Goal: Task Accomplishment & Management: Manage account settings

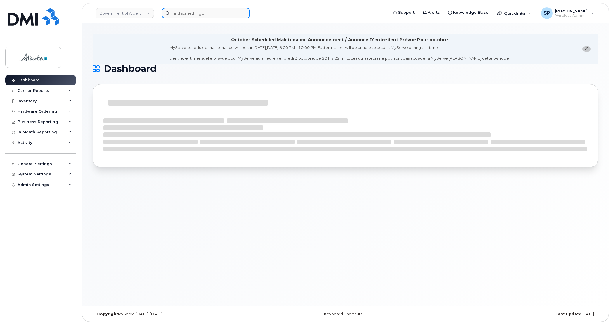
click at [186, 14] on input at bounding box center [206, 13] width 89 height 11
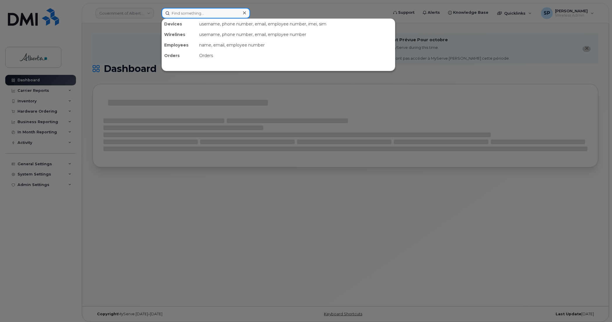
paste input "7809197722"
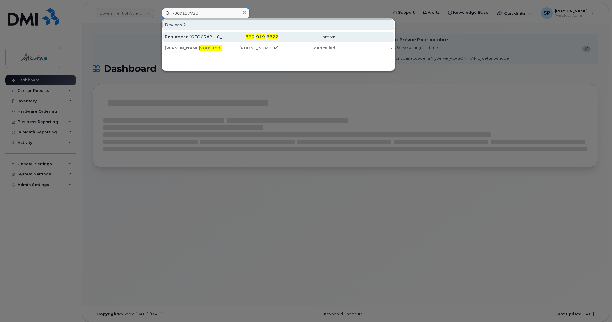
type input "7809197722"
click at [191, 38] on div "Repurpose Edmonton" at bounding box center [193, 37] width 57 height 6
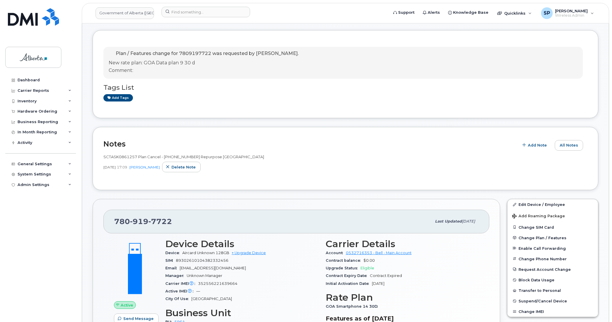
scroll to position [100, 0]
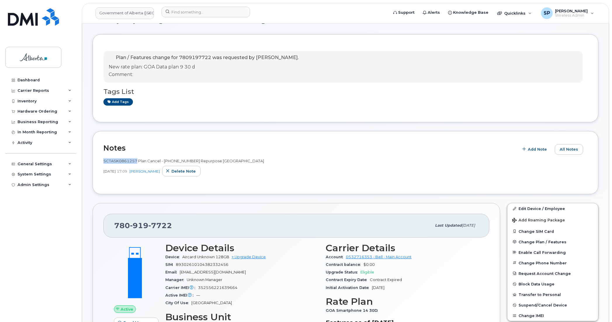
drag, startPoint x: 137, startPoint y: 161, endPoint x: 102, endPoint y: 162, distance: 35.7
click at [102, 162] on div "Notes Add Note All Notes SCTASK0861257 Plan Cancel - (1) 7809197722 Repurpose E…" at bounding box center [346, 162] width 506 height 63
copy span "SCTASK0861257"
click at [186, 12] on input at bounding box center [206, 12] width 89 height 11
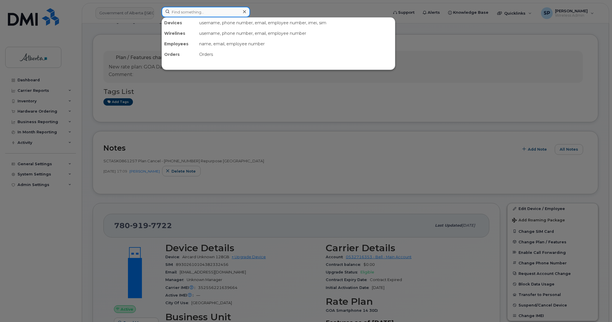
paste input "5873364339"
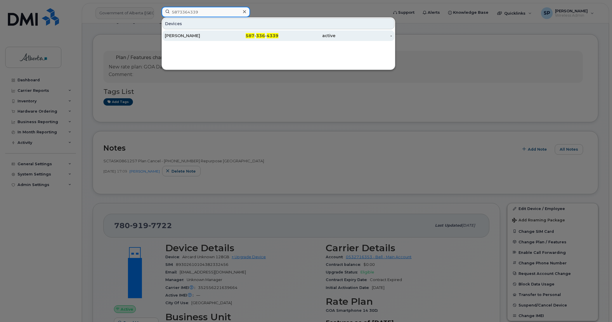
type input "5873364339"
click at [186, 36] on div "John McDermott" at bounding box center [193, 36] width 57 height 6
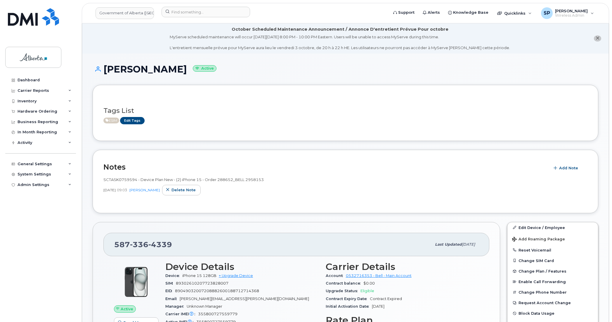
click at [135, 179] on span "SCTASK0759594 - Device Plan New - (2) iPhone 15 - Order 288652_BELL 2958153" at bounding box center [183, 179] width 160 height 5
drag, startPoint x: 138, startPoint y: 179, endPoint x: 103, endPoint y: 177, distance: 34.8
click at [103, 177] on span "SCTASK0759594 - Device Plan New - (2) iPhone 15 - Order 288652_BELL 2958153" at bounding box center [183, 179] width 160 height 5
copy span "SCTASK0759594"
click at [221, 10] on input at bounding box center [206, 12] width 89 height 11
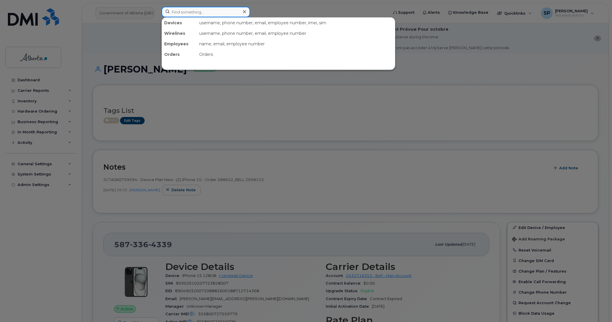
paste input "Kelly Kennedy"
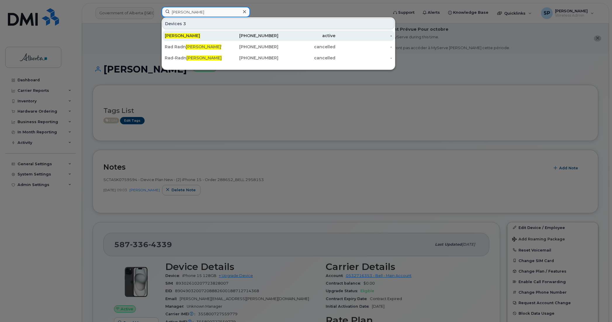
type input "Kelly Kennedy"
click at [192, 34] on span "Kelly Kennedy" at bounding box center [182, 35] width 35 height 5
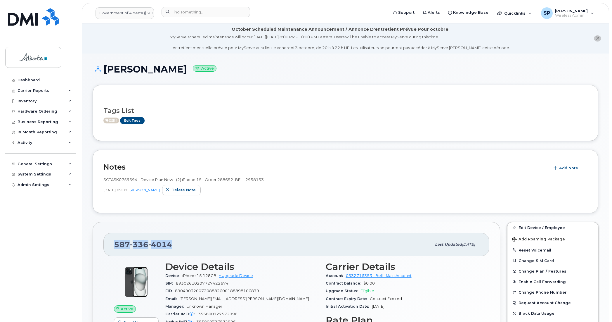
drag, startPoint x: 175, startPoint y: 246, endPoint x: 110, endPoint y: 247, distance: 64.9
click at [110, 247] on div "587 336 4014 Last updated Jul 25, 2025" at bounding box center [296, 244] width 386 height 23
copy span "587 336 4014"
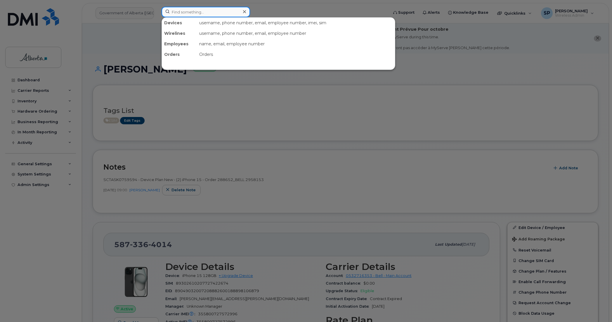
click at [178, 11] on input at bounding box center [206, 12] width 89 height 11
paste input "7808182764"
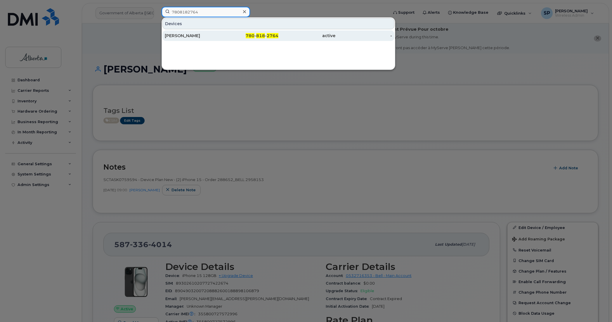
type input "7808182764"
click at [198, 35] on div "[PERSON_NAME]" at bounding box center [193, 36] width 57 height 6
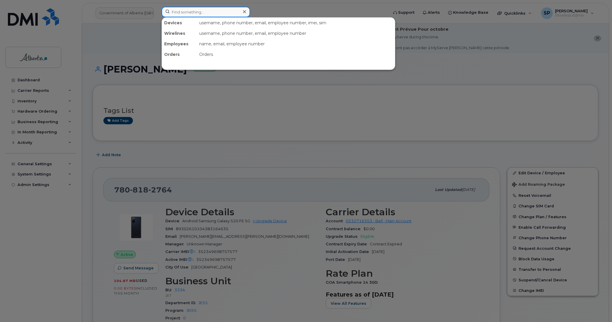
click at [187, 13] on input at bounding box center [206, 12] width 89 height 11
paste input "[PERSON_NAME]"
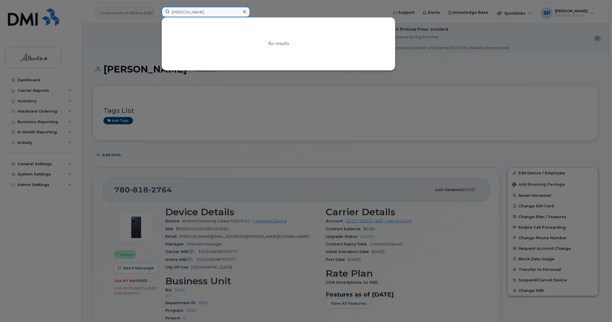
type input "[PERSON_NAME]"
click at [400, 99] on div at bounding box center [306, 161] width 612 height 322
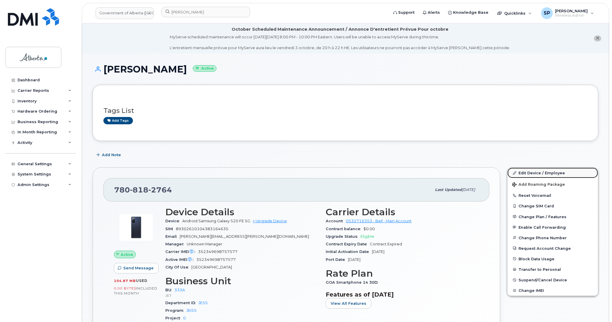
click at [533, 172] on link "Edit Device / Employee" at bounding box center [553, 172] width 91 height 11
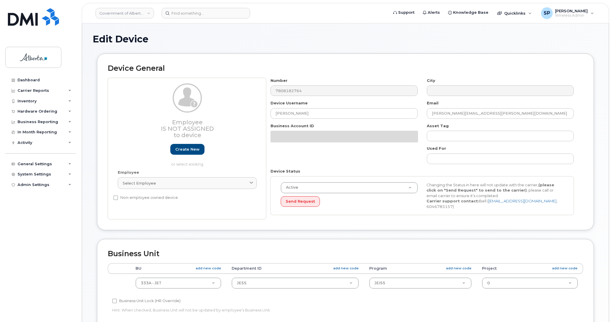
select select "4206363"
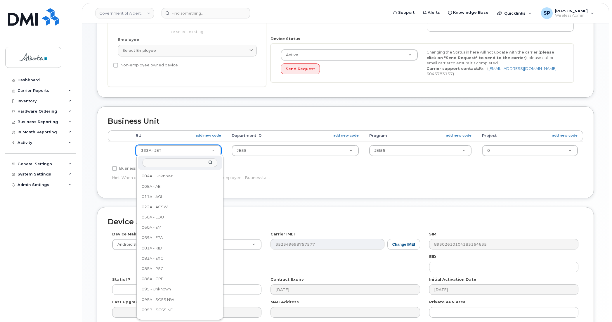
scroll to position [181, 0]
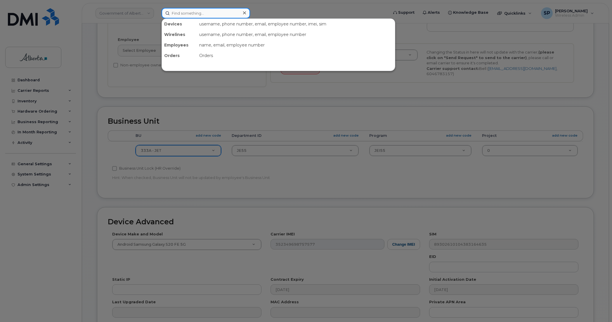
click at [236, 8] on input at bounding box center [206, 13] width 89 height 11
paste input "4037158621"
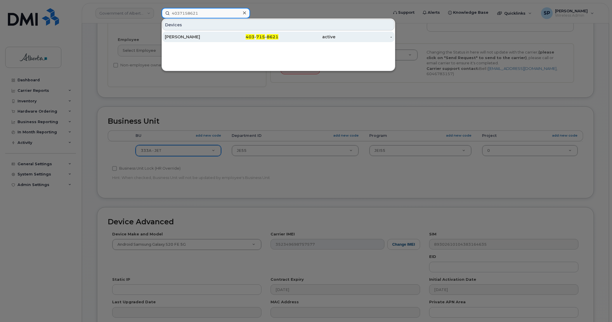
type input "4037158621"
click at [176, 39] on div "Taylor Chartier" at bounding box center [193, 37] width 57 height 6
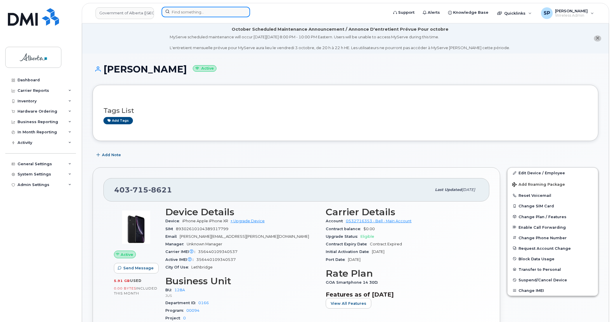
click at [214, 13] on input at bounding box center [206, 12] width 89 height 11
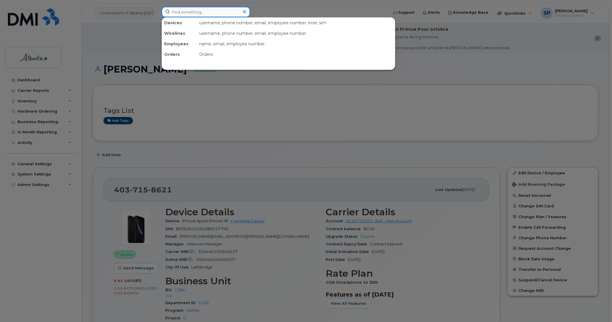
paste input "7809018047"
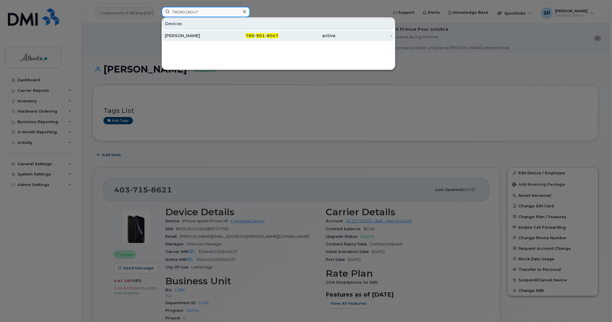
type input "7809018047"
click at [191, 39] on div "[PERSON_NAME]" at bounding box center [193, 35] width 57 height 11
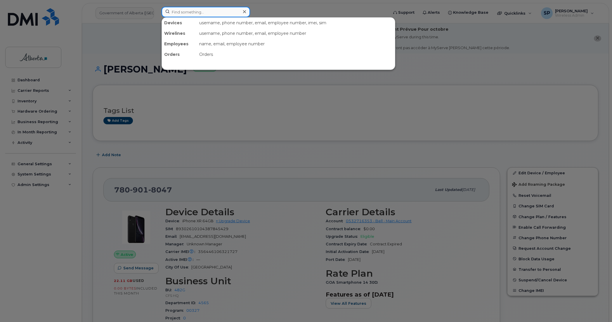
click at [209, 15] on input at bounding box center [206, 12] width 89 height 11
paste input "7807193002"
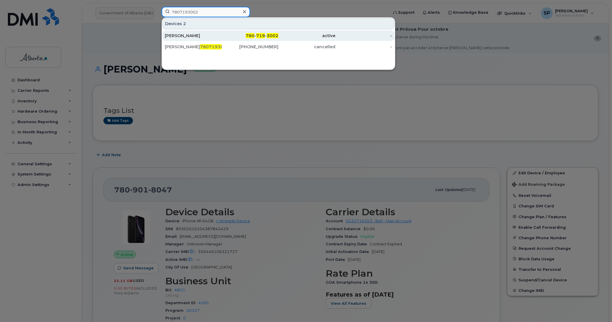
type input "7807193002"
click at [274, 36] on span "3002" at bounding box center [273, 35] width 12 height 5
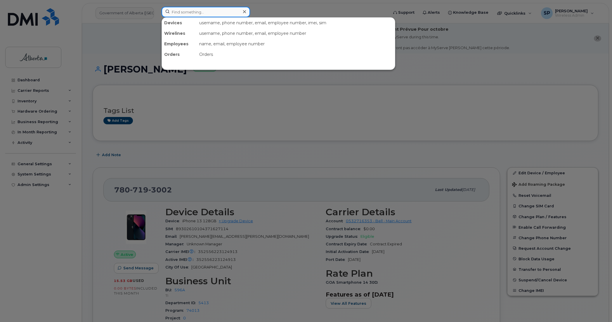
click at [206, 12] on input at bounding box center [206, 12] width 89 height 11
paste input "4038049754"
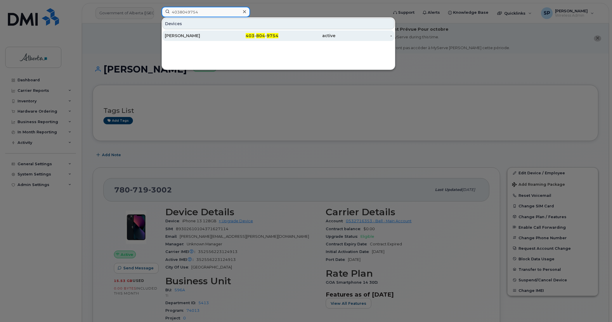
type input "4038049754"
click at [184, 37] on div "[PERSON_NAME]" at bounding box center [193, 36] width 57 height 6
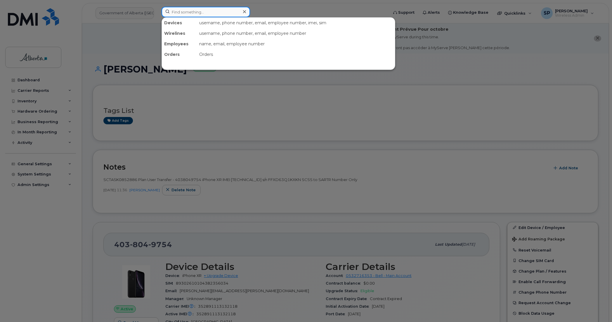
click at [202, 12] on input at bounding box center [206, 12] width 89 height 11
paste input "7809830493"
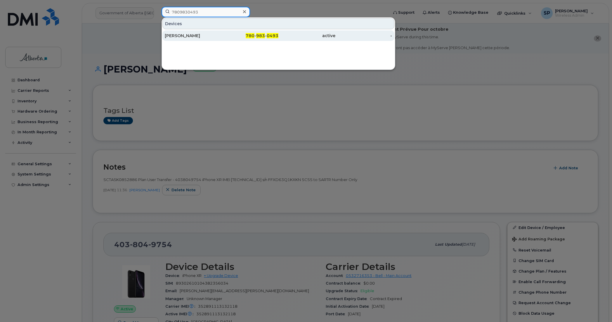
type input "7809830493"
click at [178, 39] on div "[PERSON_NAME]" at bounding box center [193, 36] width 57 height 6
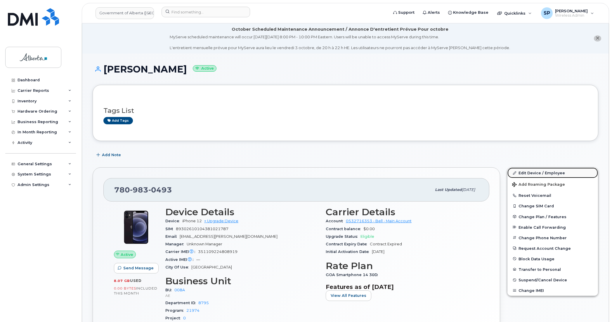
click at [543, 173] on link "Edit Device / Employee" at bounding box center [553, 172] width 91 height 11
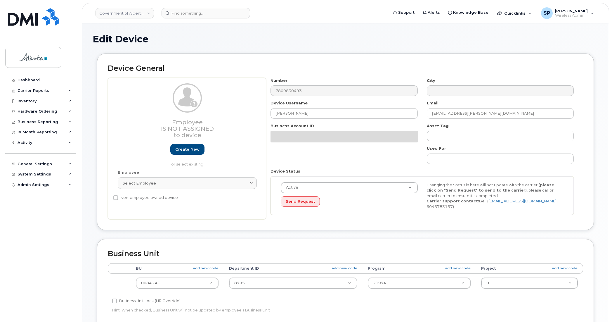
select select "4749737"
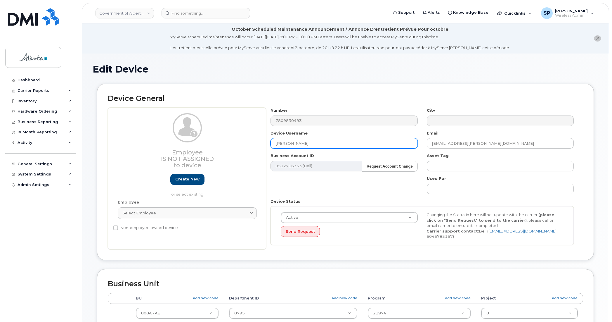
click at [292, 142] on input "[PERSON_NAME]" at bounding box center [344, 143] width 147 height 11
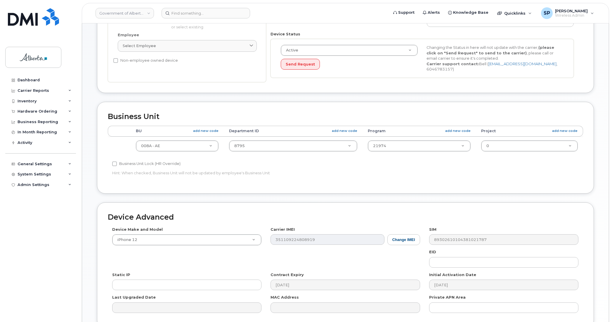
scroll to position [221, 0]
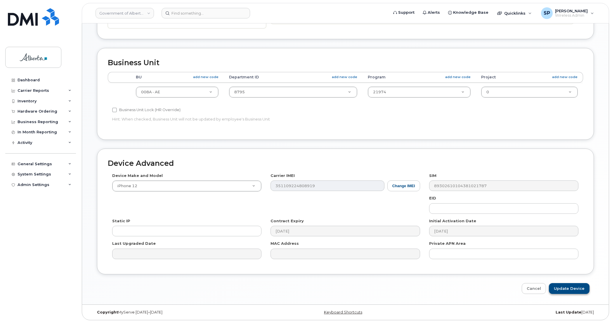
type input "[PERSON_NAME]"
click at [568, 290] on input "Update Device" at bounding box center [569, 288] width 41 height 11
type input "Saving..."
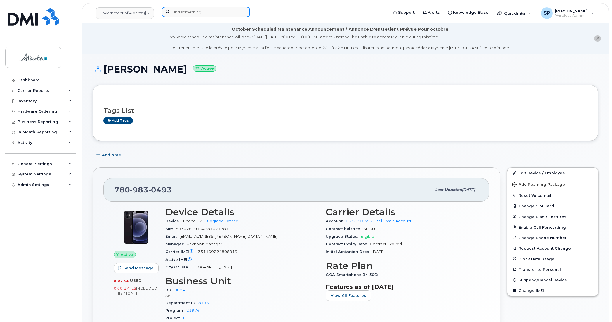
click at [212, 13] on input at bounding box center [206, 12] width 89 height 11
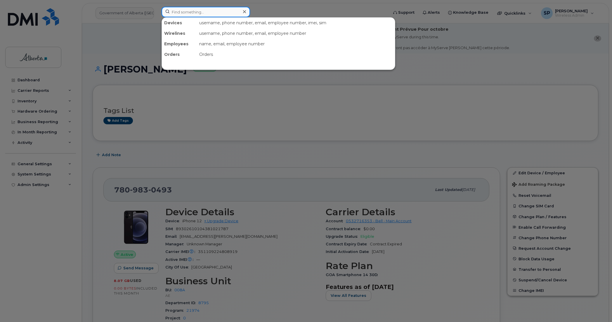
paste input "7809965089"
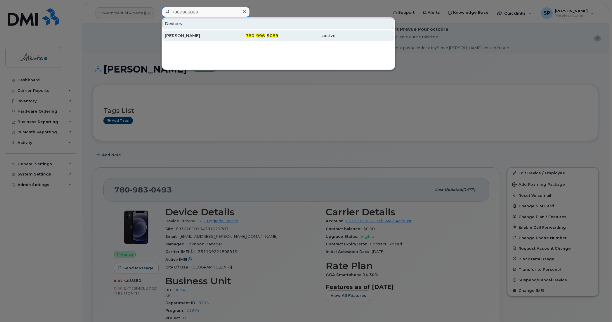
type input "7809965089"
click at [179, 35] on div "Miranda Bokenfohr" at bounding box center [193, 36] width 57 height 6
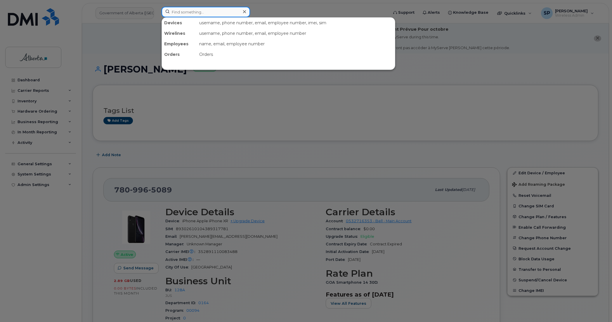
click at [206, 13] on input at bounding box center [206, 12] width 89 height 11
paste input "780-340-6683"
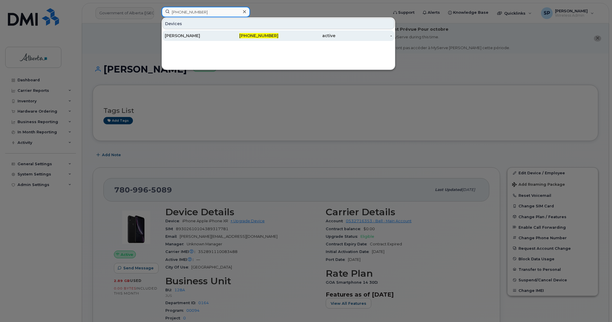
type input "780-340-6683"
click at [184, 35] on div "Taylor Daum" at bounding box center [193, 36] width 57 height 6
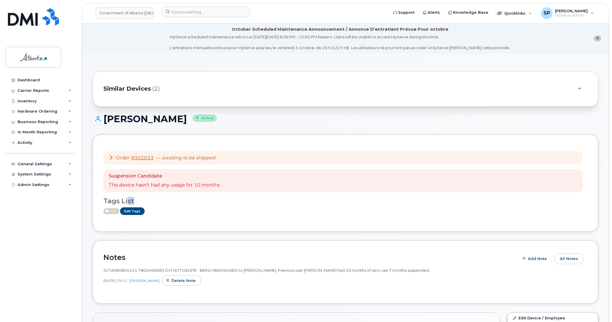
drag, startPoint x: 137, startPoint y: 220, endPoint x: 127, endPoint y: 221, distance: 9.1
click at [127, 221] on div "Order #302033 — awaiting to be shipped Suspension Candidate This device hasn't …" at bounding box center [346, 182] width 506 height 97
click at [157, 218] on div "Order #302033 — awaiting to be shipped Suspension Candidate This device hasn't …" at bounding box center [345, 182] width 484 height 75
drag, startPoint x: 135, startPoint y: 269, endPoint x: 116, endPoint y: 268, distance: 19.1
click at [112, 269] on span "SCTASK0855431 7803406683 DO NOT DELETE - BEING REASSIGNED to Taylor Daum. Previ…" at bounding box center [266, 270] width 326 height 5
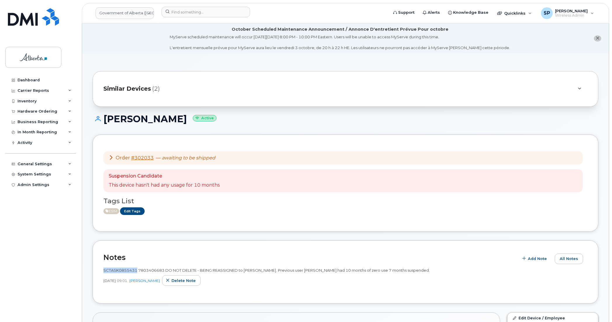
drag, startPoint x: 136, startPoint y: 268, endPoint x: 100, endPoint y: 267, distance: 36.3
click at [100, 267] on div "Notes Add Note All Notes SCTASK0855431 7803406683 DO NOT DELETE - BEING REASSIG…" at bounding box center [346, 271] width 506 height 63
copy span "SCTASK0855431"
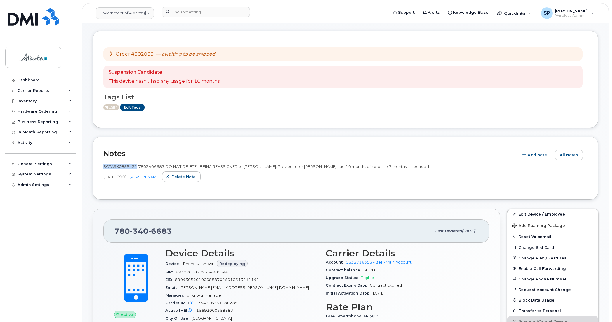
scroll to position [111, 0]
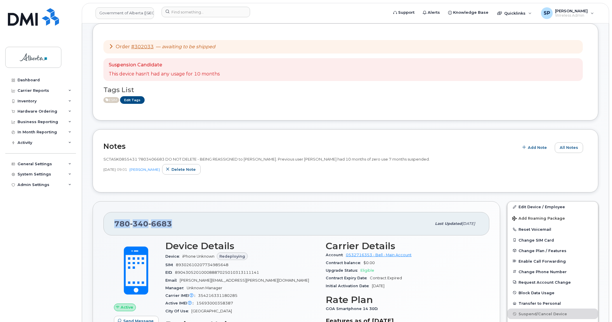
drag, startPoint x: 173, startPoint y: 224, endPoint x: 113, endPoint y: 225, distance: 59.9
click at [113, 225] on div "780 340 6683 Last updated Oct 03, 2025" at bounding box center [296, 223] width 386 height 23
copy span "780 340 6683"
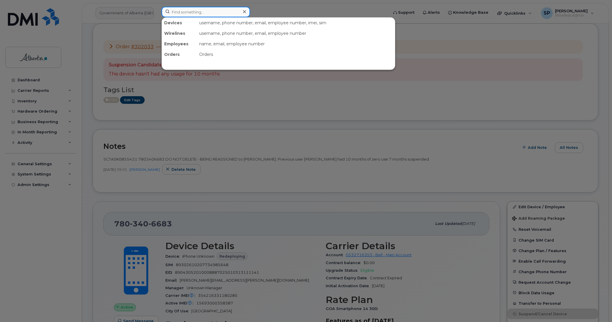
click at [221, 15] on input at bounding box center [206, 12] width 89 height 11
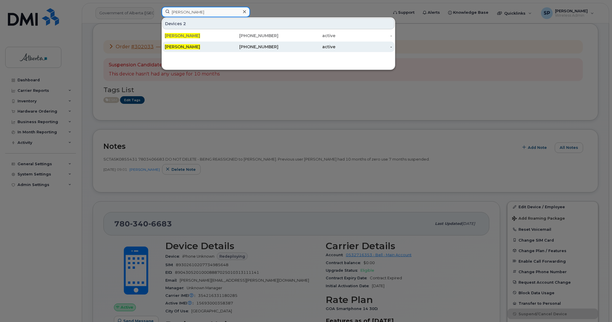
type input "dan williams"
click at [183, 49] on span "Dan Williams" at bounding box center [182, 46] width 35 height 5
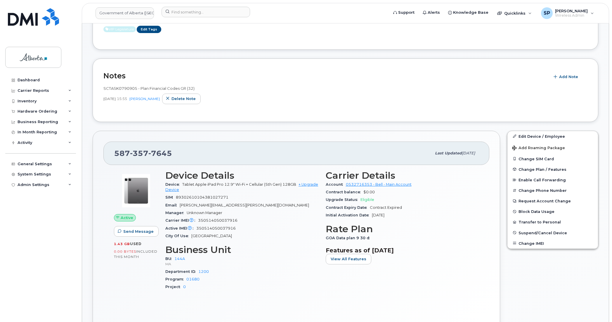
scroll to position [186, 0]
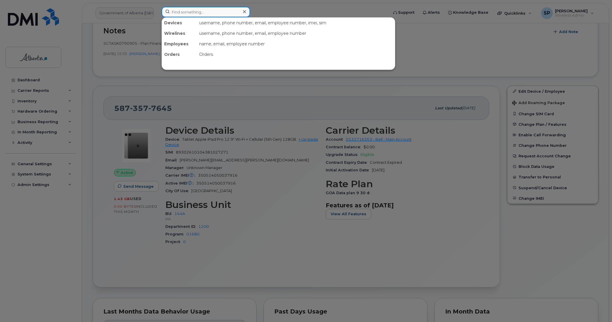
click at [221, 10] on input at bounding box center [206, 12] width 89 height 11
paste input "7802718078"
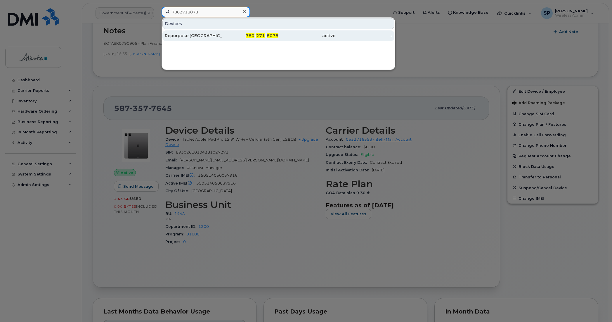
type input "7802718078"
click at [191, 36] on div "Repurpose [GEOGRAPHIC_DATA]" at bounding box center [193, 36] width 57 height 6
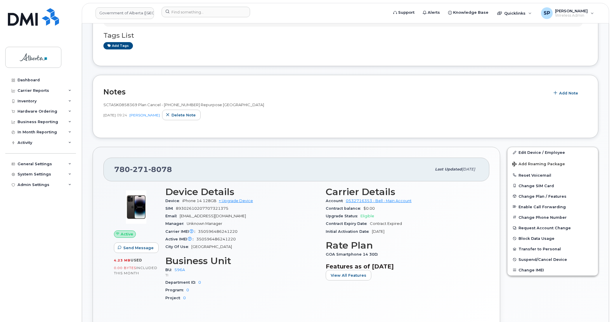
scroll to position [164, 0]
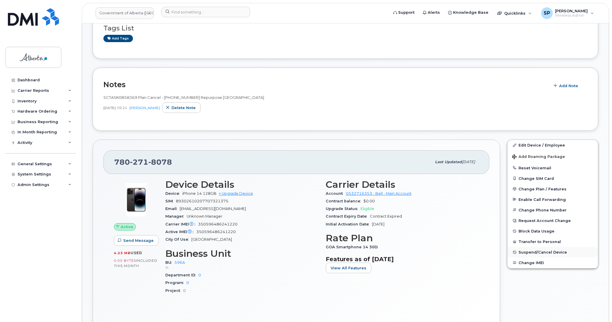
click at [529, 253] on span "Suspend/Cancel Device" at bounding box center [543, 252] width 49 height 4
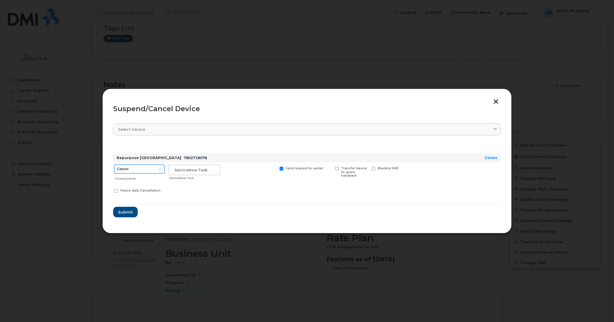
click at [148, 168] on select "Cancel Suspend - Extend Suspension Suspend - Reduced Rate Suspend - Lost Device…" at bounding box center [139, 169] width 50 height 9
select select "[object Object]"
click at [114, 165] on select "Cancel Suspend - Extend Suspension Suspend - Reduced Rate Suspend - Lost Device…" at bounding box center [139, 169] width 50 height 9
click at [496, 102] on button "button" at bounding box center [495, 102] width 9 height 6
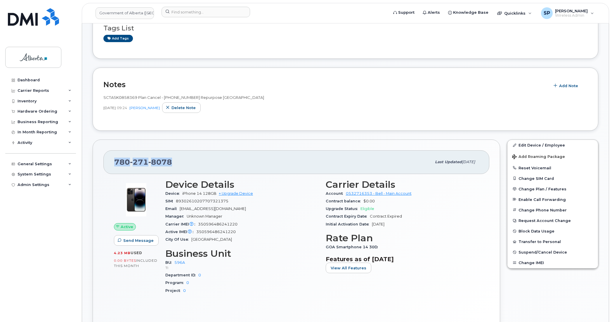
drag, startPoint x: 172, startPoint y: 164, endPoint x: 111, endPoint y: 161, distance: 61.1
click at [111, 161] on div "780 271 8078 Last updated Oct 06, 2025" at bounding box center [296, 161] width 386 height 23
copy span "780 271 8078"
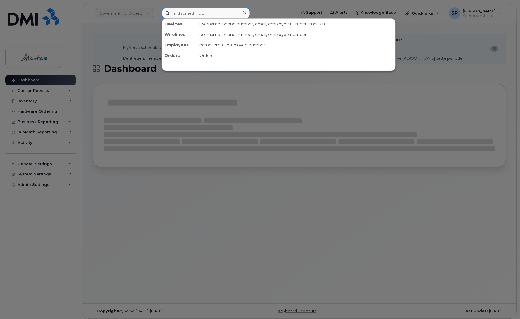
click at [199, 14] on input at bounding box center [206, 13] width 89 height 11
paste input "7802982158"
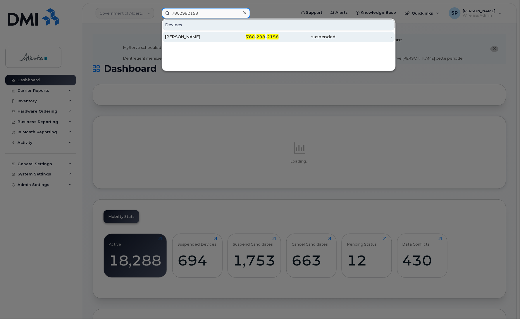
type input "7802982158"
click at [184, 39] on div "[PERSON_NAME]" at bounding box center [193, 37] width 57 height 6
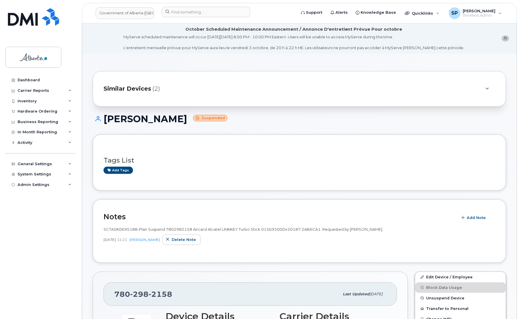
drag, startPoint x: 216, startPoint y: 118, endPoint x: 106, endPoint y: 118, distance: 110.5
click at [106, 118] on h1 "[PERSON_NAME] Suspended" at bounding box center [299, 119] width 413 height 10
copy h1 "[PERSON_NAME]"
click at [357, 116] on h1 "[PERSON_NAME] Suspended" at bounding box center [299, 119] width 413 height 10
click at [479, 218] on span "Add Note" at bounding box center [476, 218] width 19 height 6
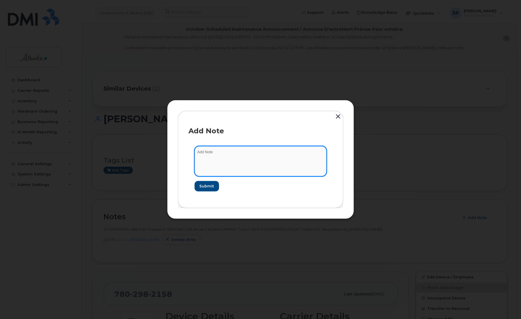
click at [227, 161] on textarea at bounding box center [261, 161] width 132 height 30
paste textarea "SCTASK0862427 7802982158 DO NOT DELETE - BEING REASSIGNED to [PERSON_NAME]. Pre…"
type textarea "SCTASK0862427 7802982158 DO NOT DELETE - BEING REASSIGNED to [PERSON_NAME]. Pre…"
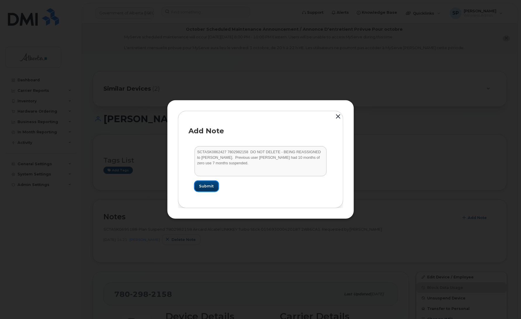
click at [208, 187] on span "Submit" at bounding box center [206, 186] width 15 height 6
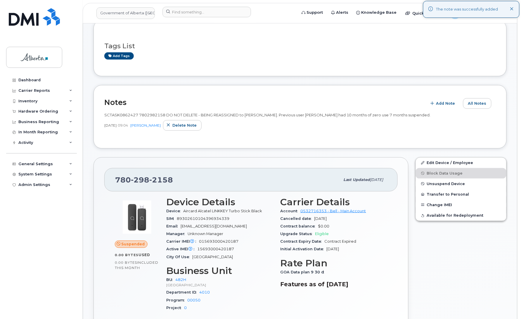
scroll to position [116, 0]
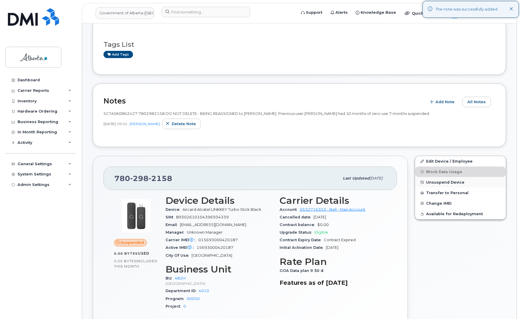
click at [445, 182] on span "Unsuspend Device" at bounding box center [445, 182] width 38 height 4
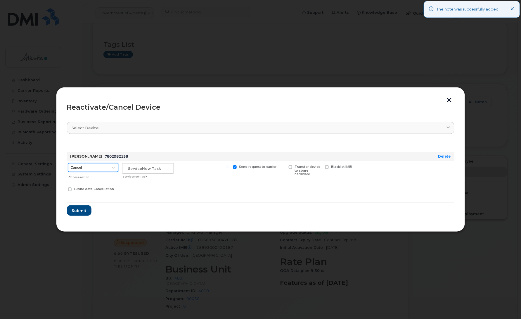
click at [93, 168] on select "Cancel Suspend - Extend Suspension Reactivate" at bounding box center [93, 167] width 50 height 9
select select "[object Object]"
click at [68, 163] on select "Cancel Suspend - Extend Suspension Reactivate" at bounding box center [93, 167] width 50 height 9
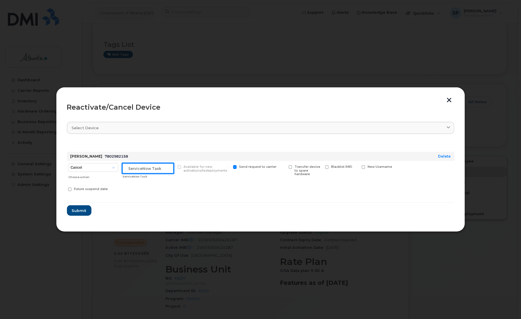
click at [149, 167] on input "text" at bounding box center [148, 168] width 52 height 11
paste input "SCTASK0862427"
type input "SCTASK0862427 Unsuspend"
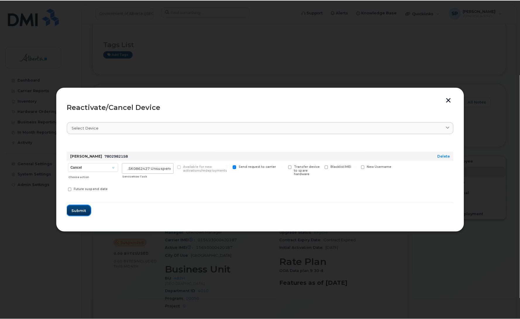
scroll to position [0, 0]
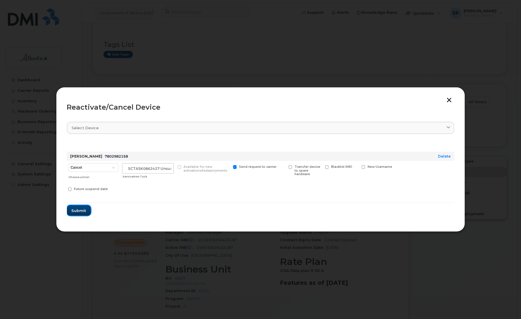
click at [76, 208] on span "Submit" at bounding box center [79, 211] width 15 height 6
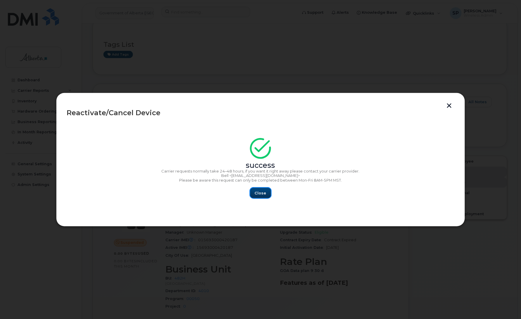
click at [263, 193] on span "Close" at bounding box center [261, 193] width 12 height 6
